Goal: Navigation & Orientation: Find specific page/section

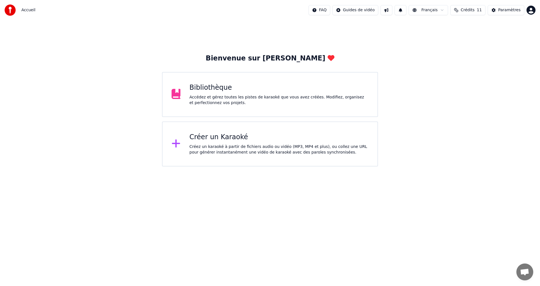
click at [531, 10] on html "Accueil FAQ Guides de vidéo Français Crédits 11 Paramètres Bienvenue sur Youka …" at bounding box center [270, 83] width 540 height 167
click at [462, 127] on html "Accueil FAQ Guides de vidéo Français Crédits 11 Paramètres Bienvenue sur Youka …" at bounding box center [270, 83] width 540 height 167
click at [248, 98] on div "Accédez et gérez toutes les pistes de karaoké que vous avez créées. Modifiez, o…" at bounding box center [279, 100] width 179 height 11
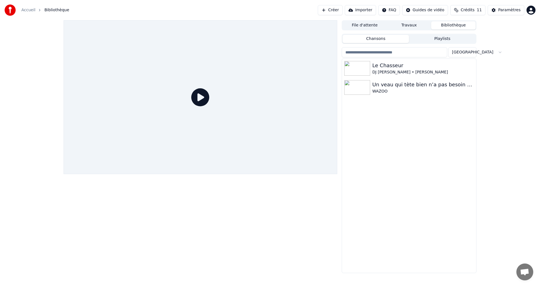
click at [532, 8] on html "Accueil Bibliothèque Créer Importer FAQ Guides de vidéo Crédits 11 Paramètres F…" at bounding box center [270, 143] width 540 height 286
click at [514, 110] on html "Accueil Bibliothèque Créer Importer FAQ Guides de vidéo Crédits 11 Paramètres F…" at bounding box center [270, 143] width 540 height 286
click at [450, 25] on button "Bibliothèque" at bounding box center [453, 25] width 44 height 8
click at [24, 11] on link "Accueil" at bounding box center [28, 10] width 14 height 6
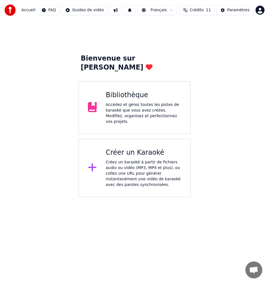
click at [63, 197] on html "Accueil FAQ Guides de vidéo Français Crédits 11 Paramètres Bienvenue sur Youka …" at bounding box center [134, 98] width 269 height 197
